Goal: Task Accomplishment & Management: Use online tool/utility

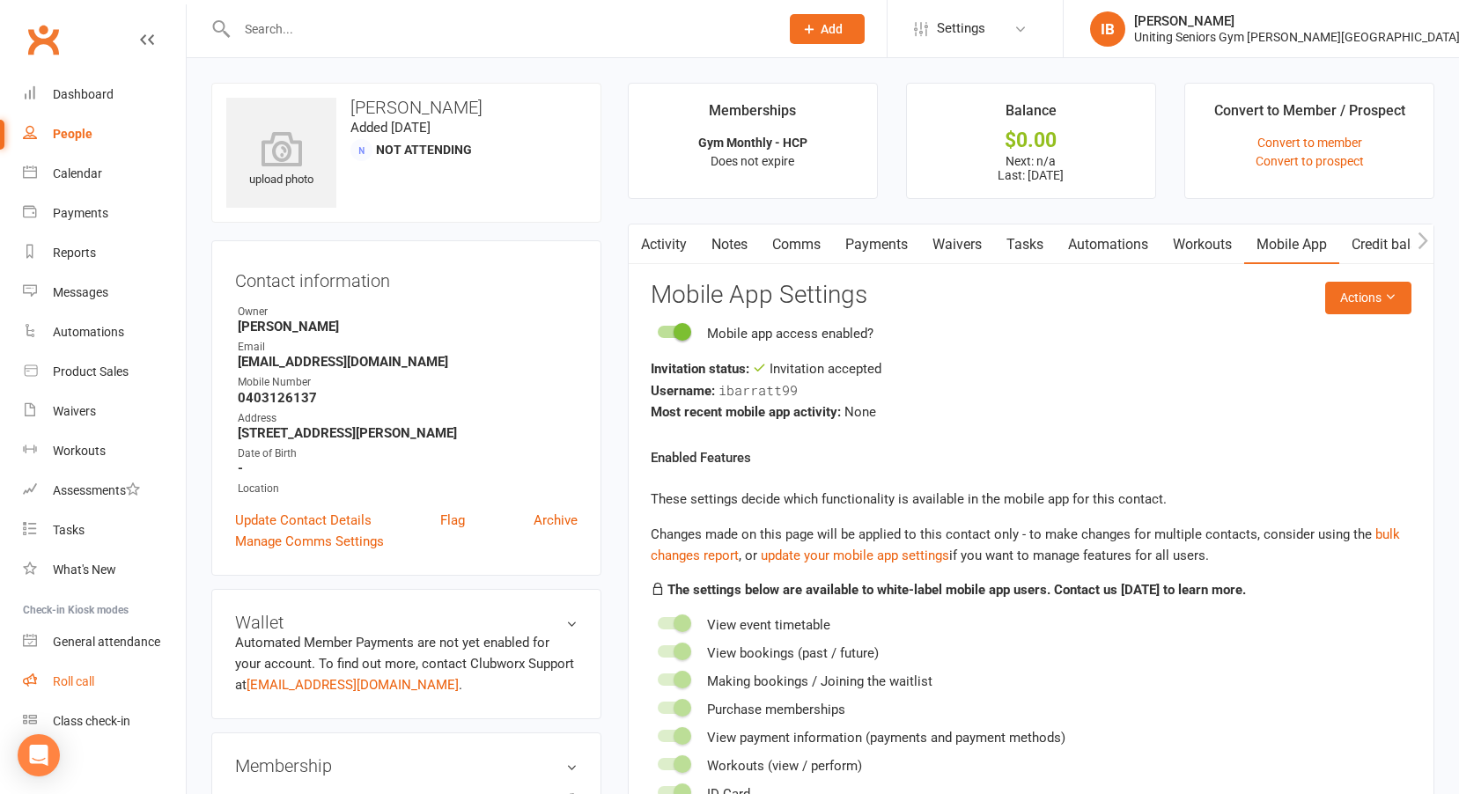
click at [84, 674] on link "Roll call" at bounding box center [104, 682] width 163 height 40
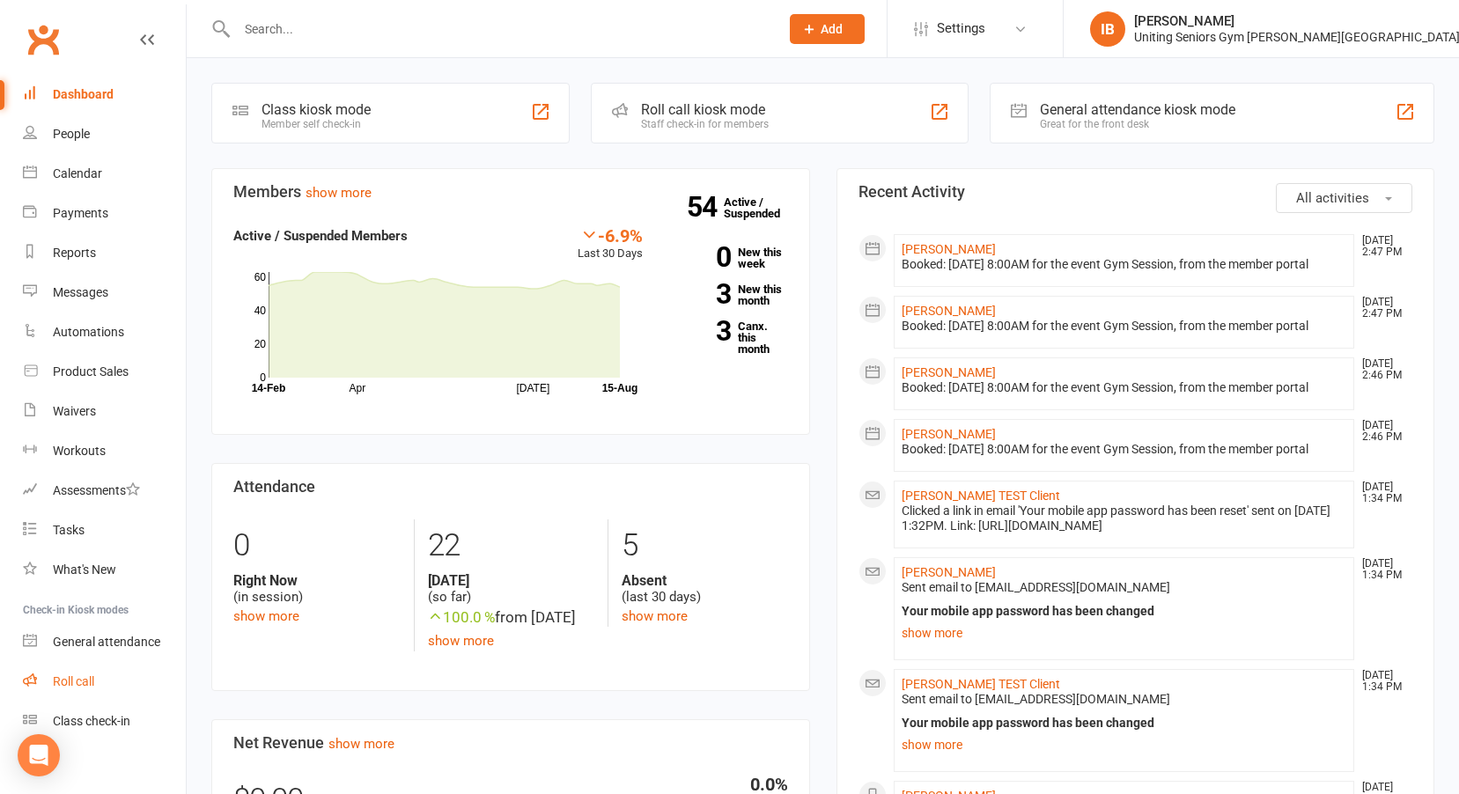
click at [79, 684] on div "Roll call" at bounding box center [73, 682] width 41 height 14
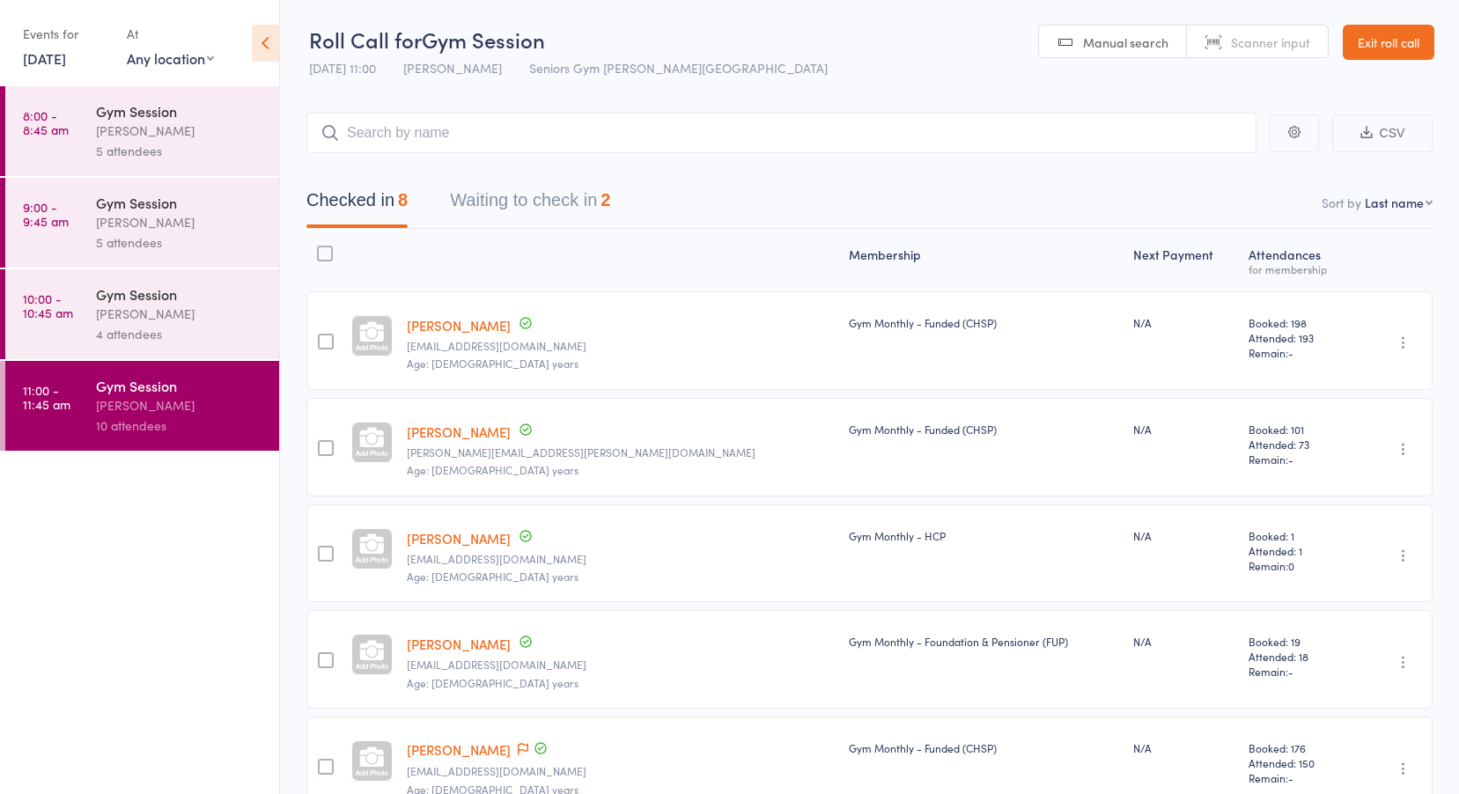
click at [66, 55] on link "15 Aug, 2025" at bounding box center [44, 57] width 43 height 19
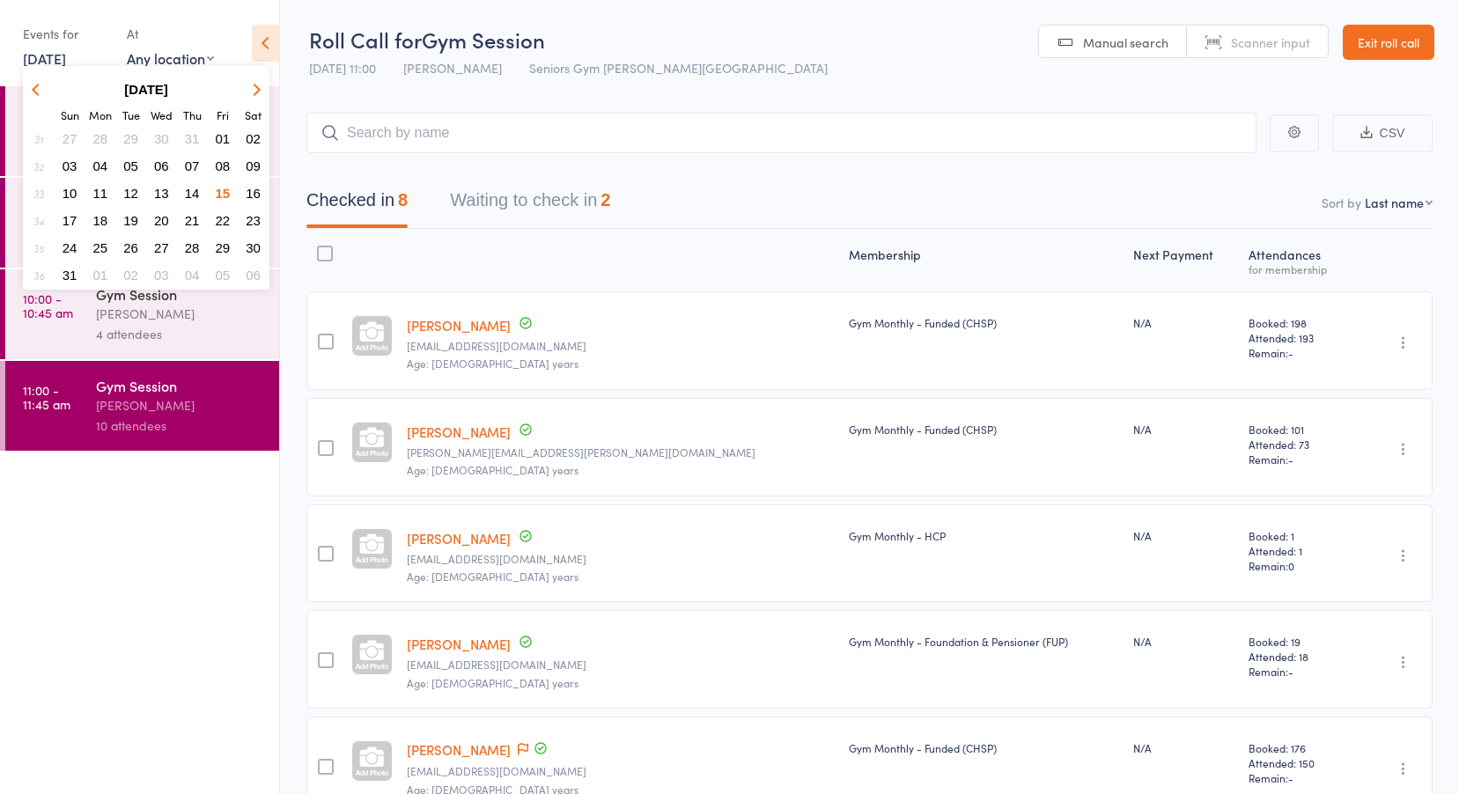
click at [191, 196] on span "14" at bounding box center [192, 193] width 15 height 15
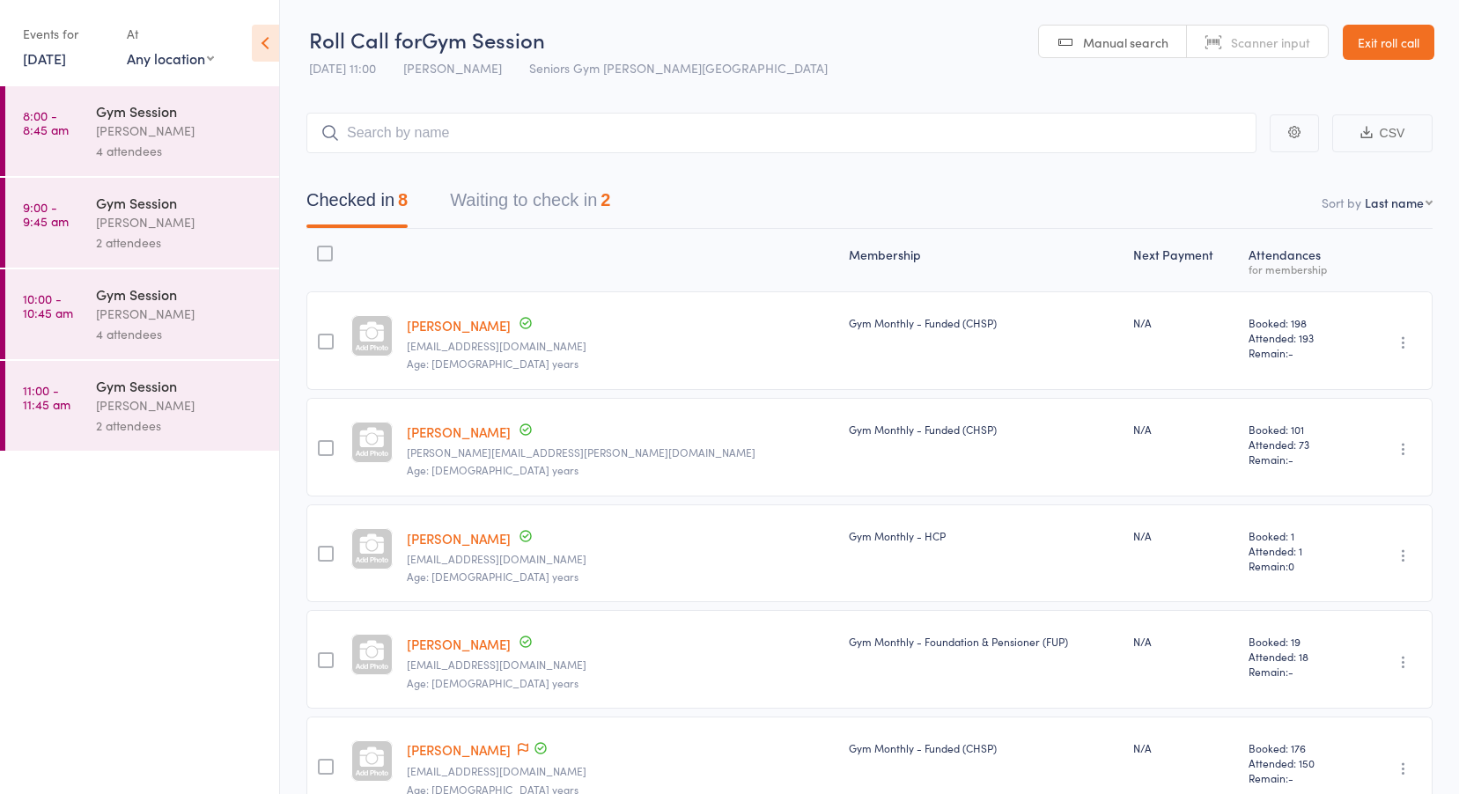
click at [78, 123] on link "8:00 - 8:45 am Gym Session Hugo Chan 4 attendees" at bounding box center [142, 131] width 274 height 90
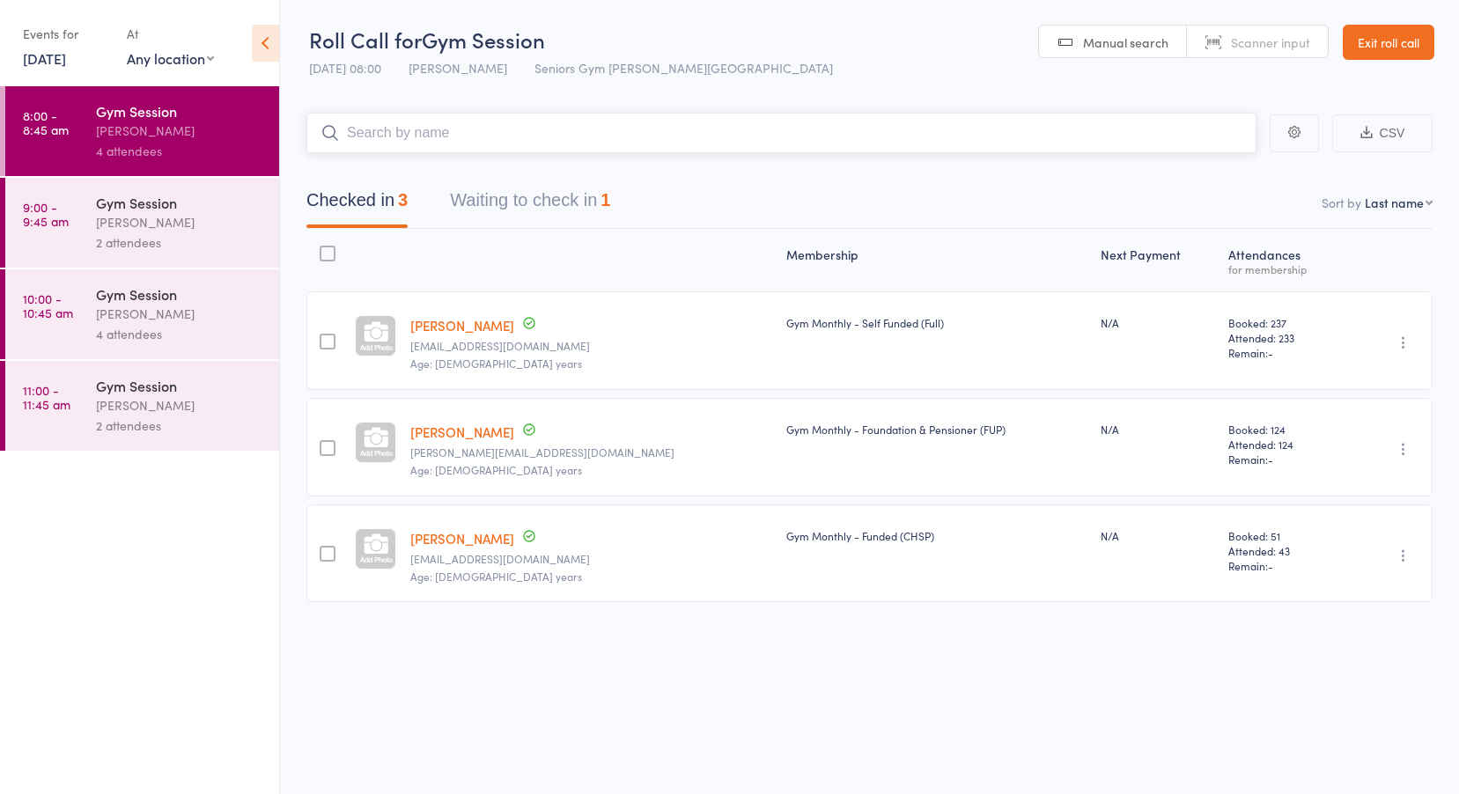
click at [528, 198] on button "Waiting to check in 1" at bounding box center [530, 204] width 160 height 47
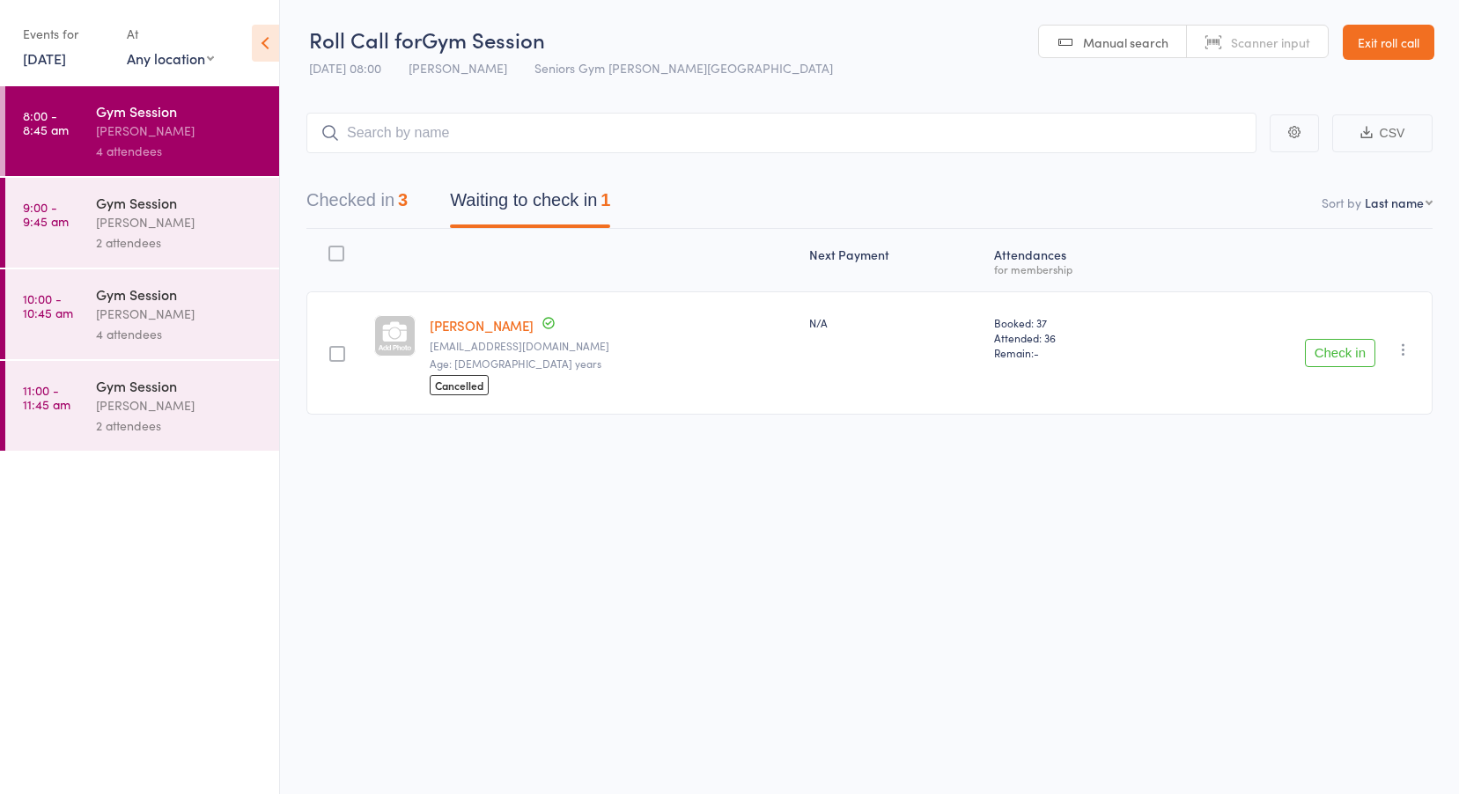
click at [516, 324] on link "Elizabeth Hopkins" at bounding box center [482, 325] width 104 height 18
click at [115, 221] on div "Hugo Chan" at bounding box center [180, 222] width 168 height 20
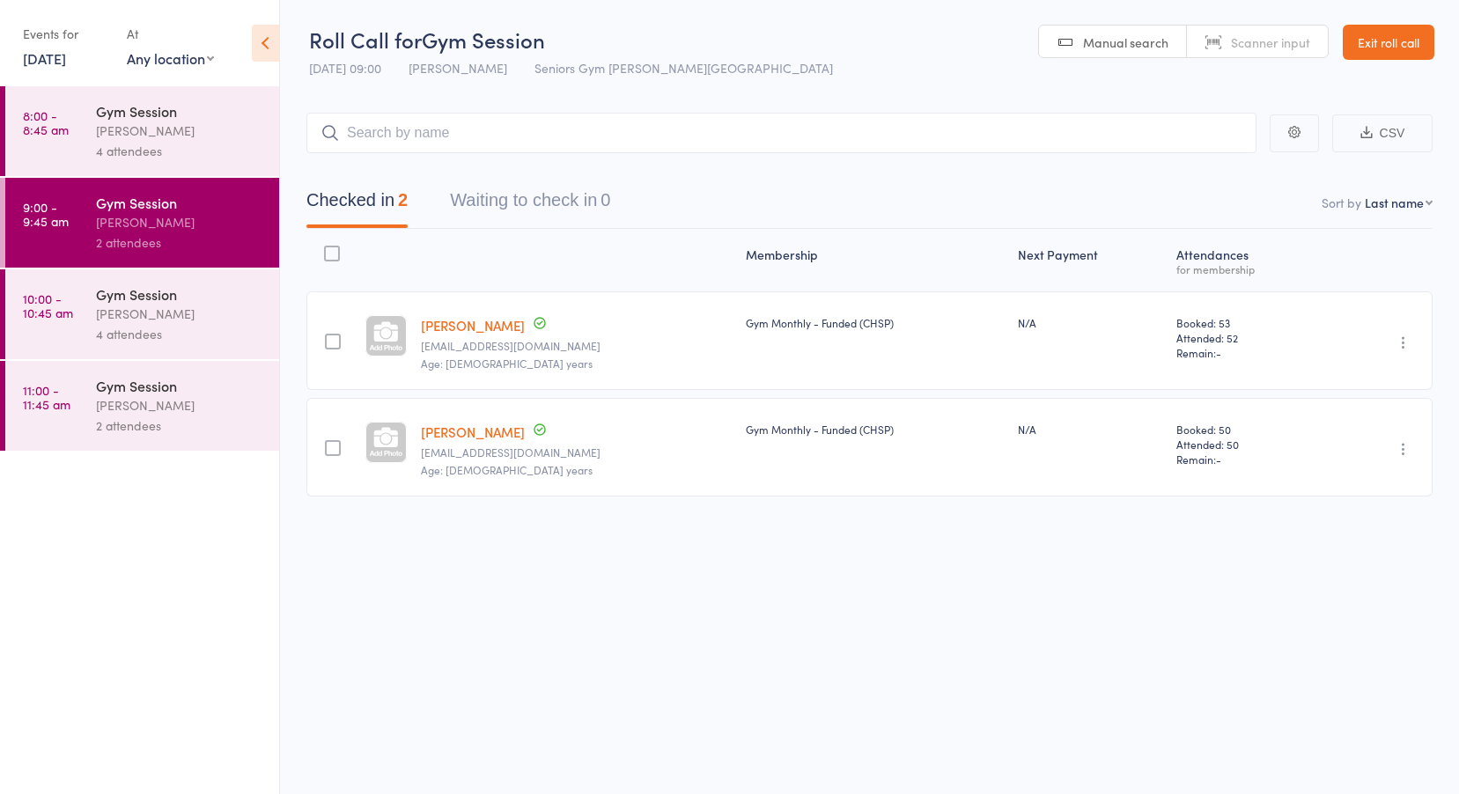
click at [59, 314] on time "10:00 - 10:45 am" at bounding box center [48, 306] width 50 height 28
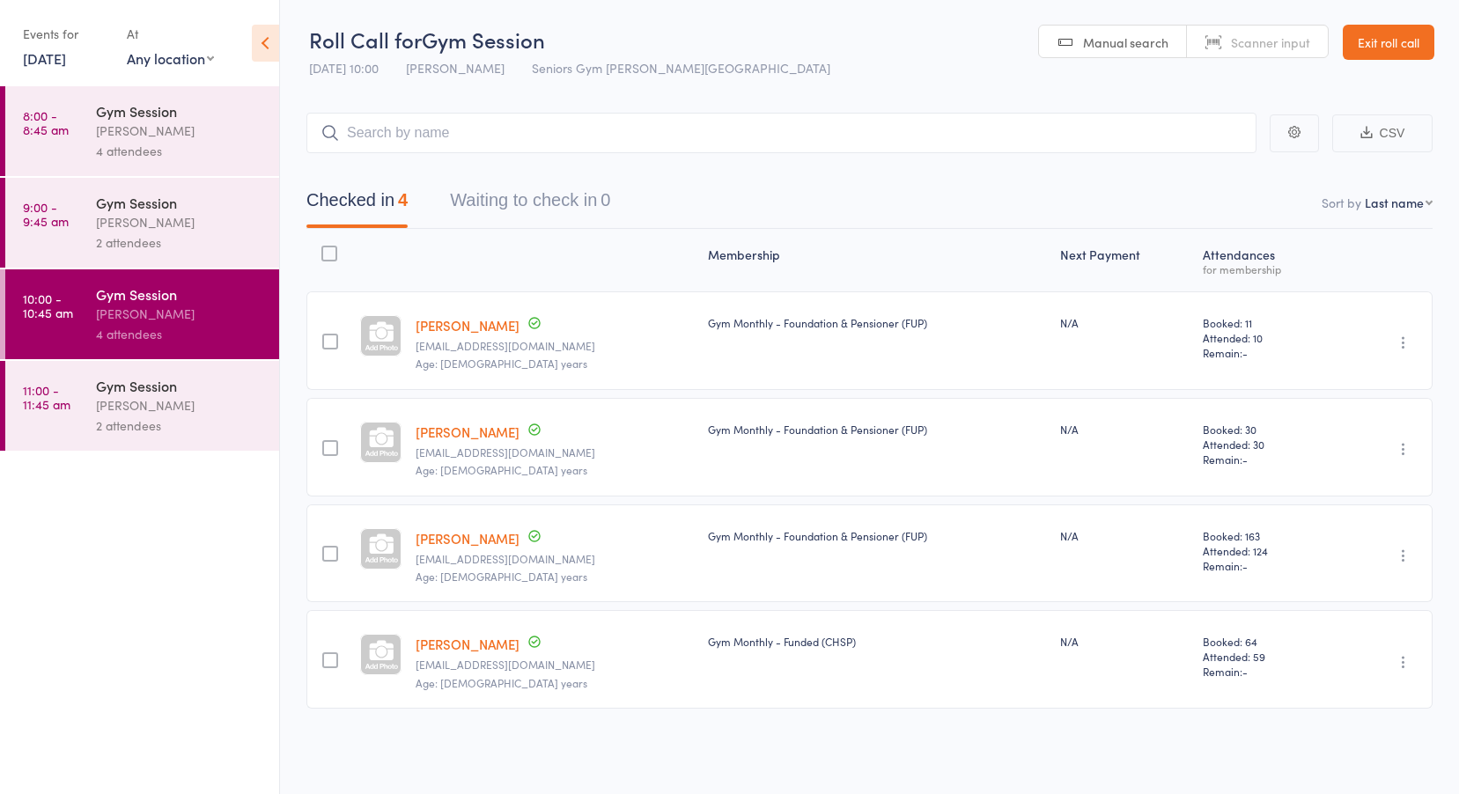
click at [69, 379] on link "11:00 - 11:45 am Gym Session Hugo Chan 2 attendees" at bounding box center [142, 406] width 274 height 90
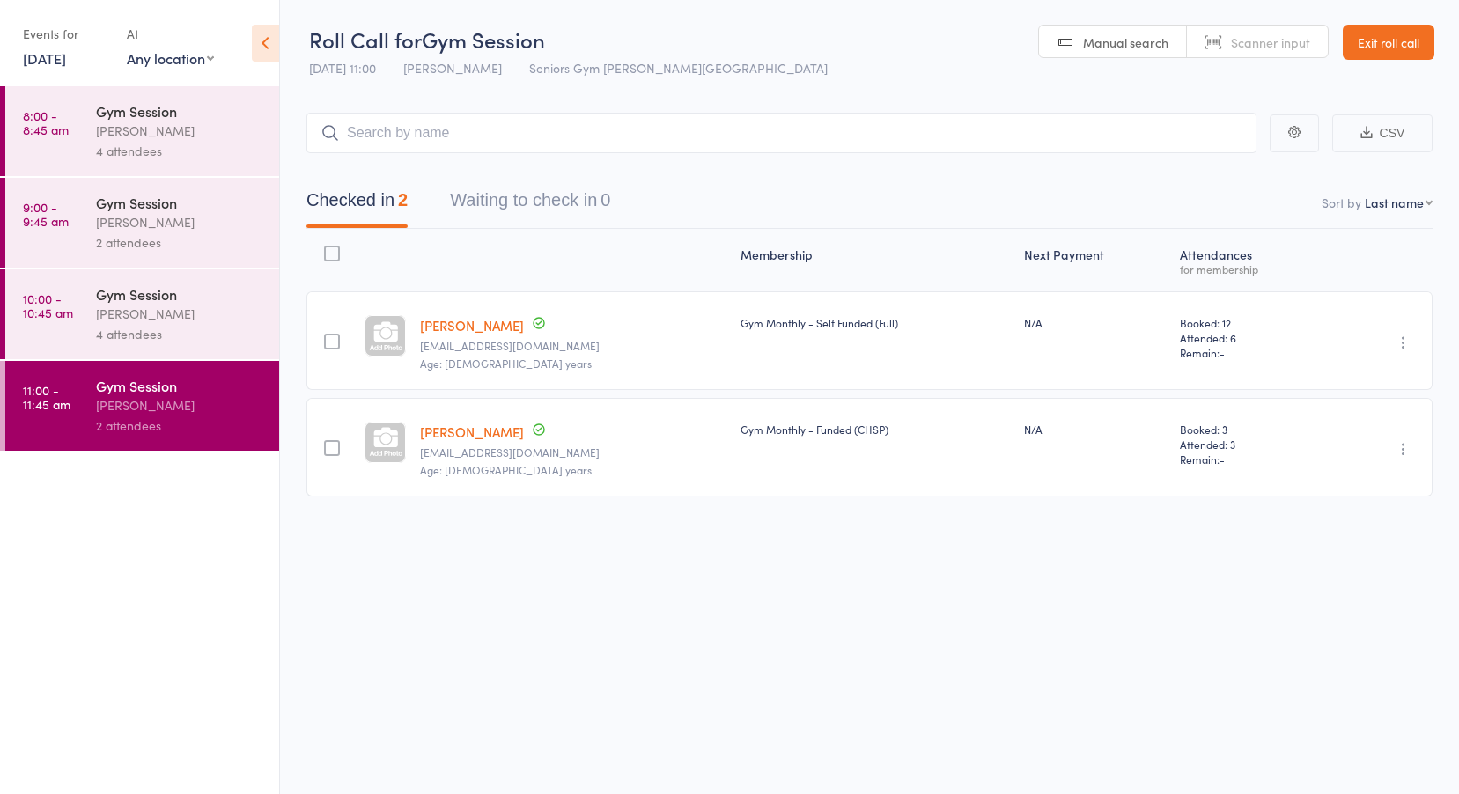
click at [75, 141] on link "8:00 - 8:45 am Gym Session Hugo Chan 4 attendees" at bounding box center [142, 131] width 274 height 90
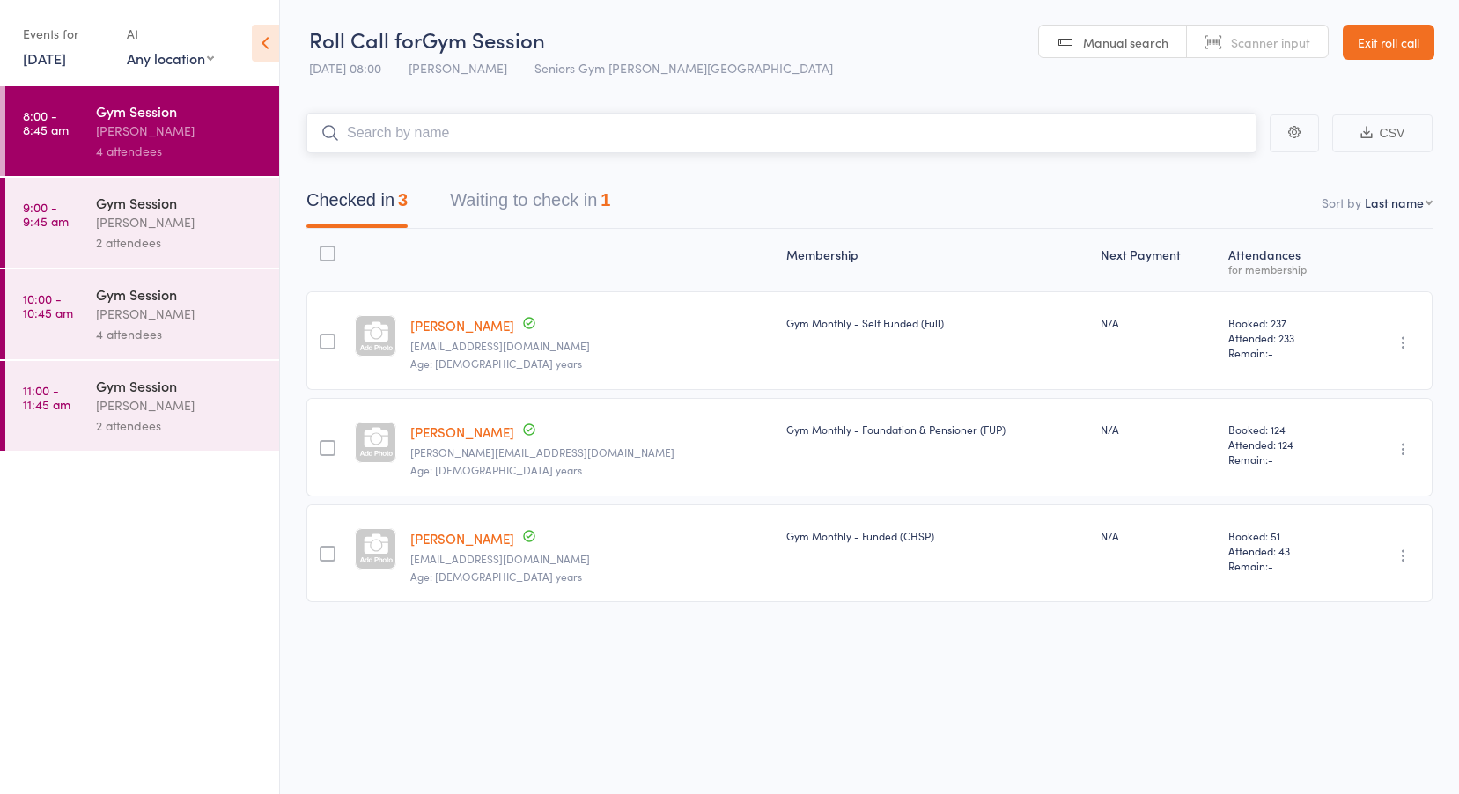
click at [475, 184] on button "Waiting to check in 1" at bounding box center [530, 204] width 160 height 47
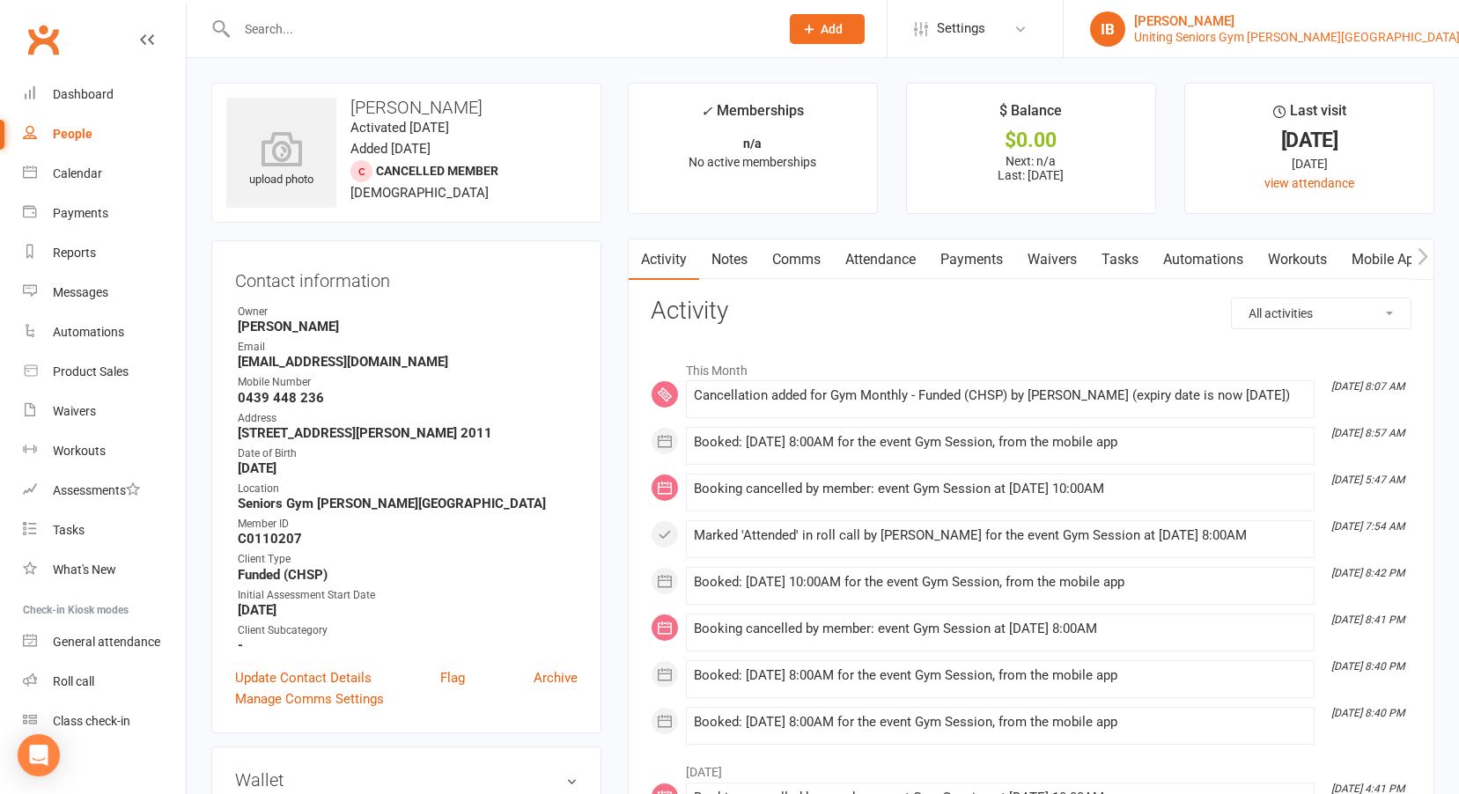
click at [1400, 32] on div "Uniting Seniors Gym [PERSON_NAME][GEOGRAPHIC_DATA]" at bounding box center [1297, 37] width 326 height 16
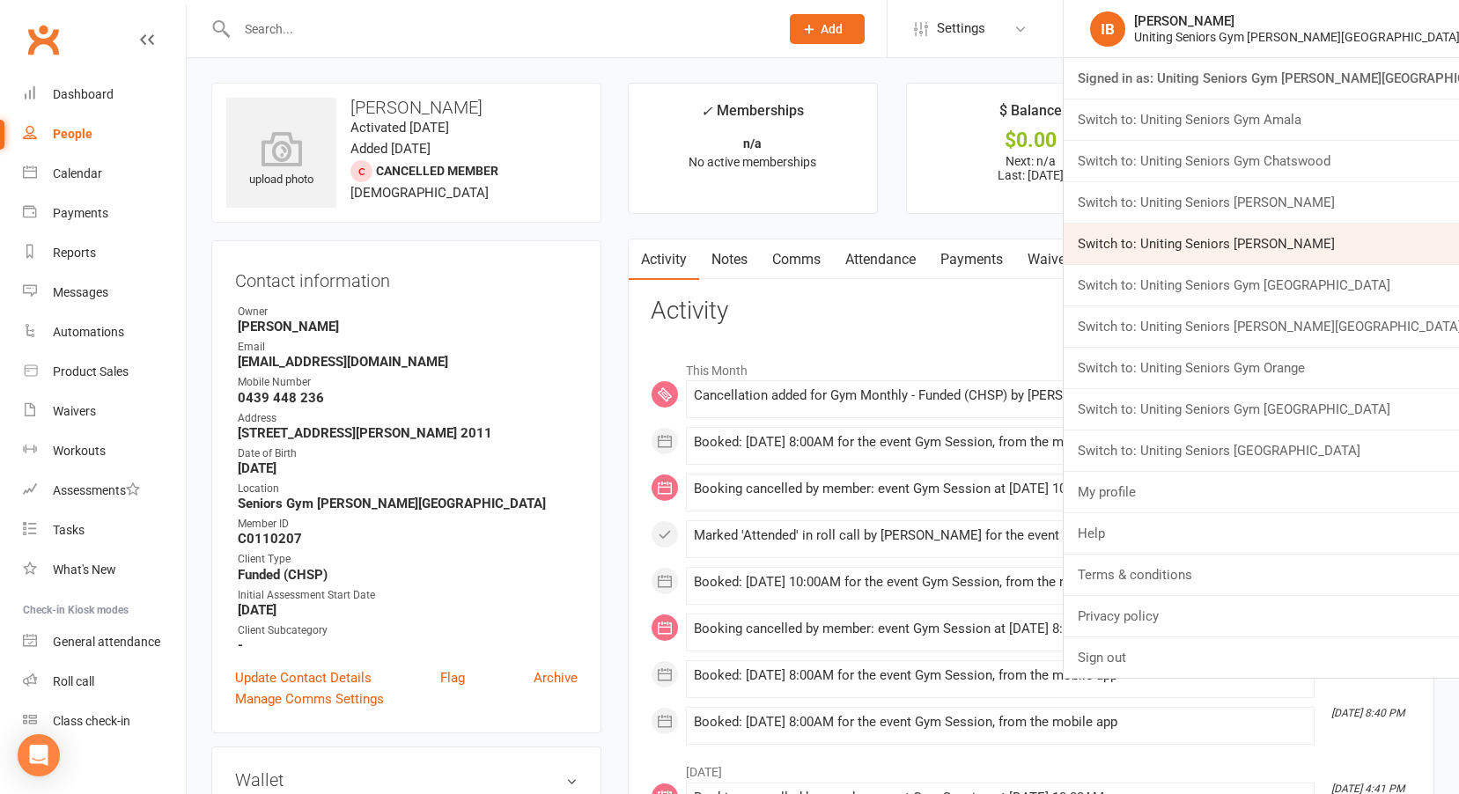
click at [1307, 238] on link "Switch to: Uniting Seniors [PERSON_NAME]" at bounding box center [1261, 244] width 395 height 41
